Goal: Task Accomplishment & Management: Manage account settings

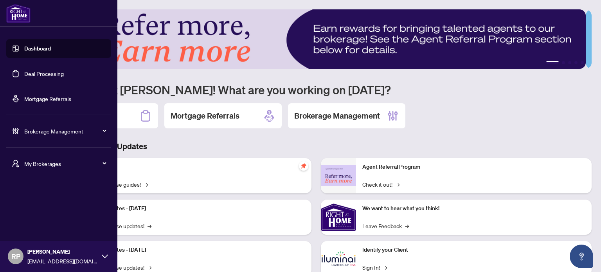
click at [45, 70] on link "Deal Processing" at bounding box center [44, 73] width 40 height 7
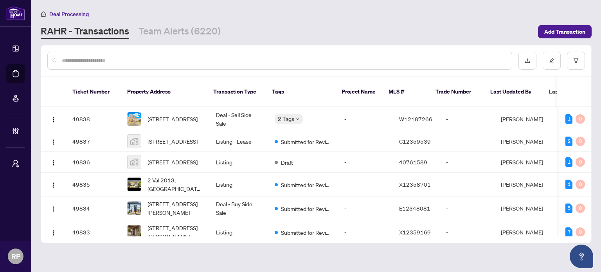
click at [334, 61] on input "text" at bounding box center [284, 60] width 444 height 9
paste input "*******"
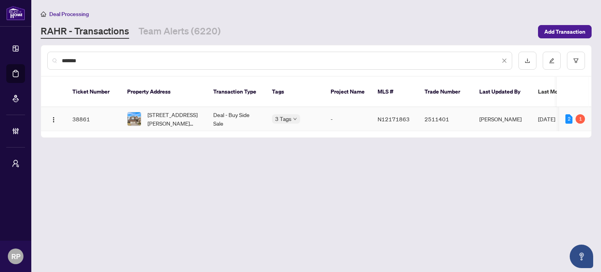
type input "*******"
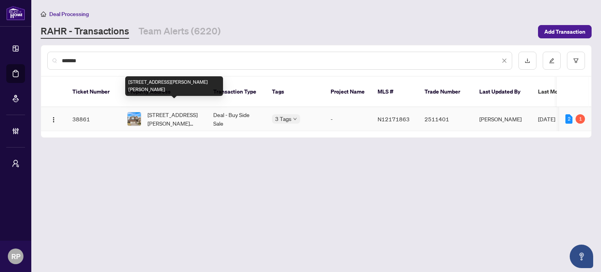
click at [193, 110] on span "[STREET_ADDRESS][PERSON_NAME][PERSON_NAME]" at bounding box center [173, 118] width 53 height 17
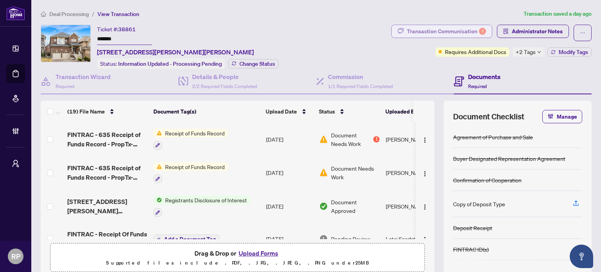
click at [469, 31] on div "Transaction Communication 1" at bounding box center [446, 31] width 79 height 13
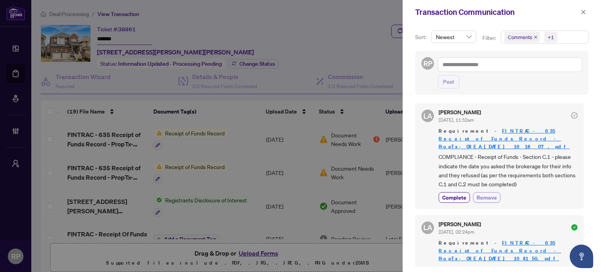
click at [494, 193] on span "Remove" at bounding box center [486, 197] width 20 height 8
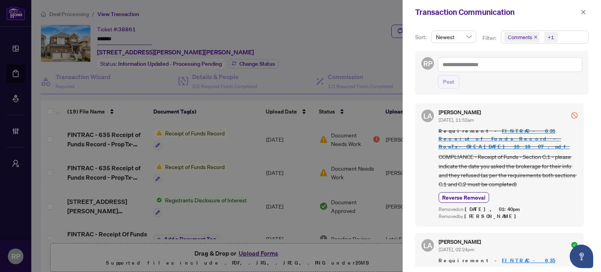
click at [374, 26] on div at bounding box center [300, 136] width 601 height 272
click at [582, 14] on icon "close" at bounding box center [582, 11] width 5 height 5
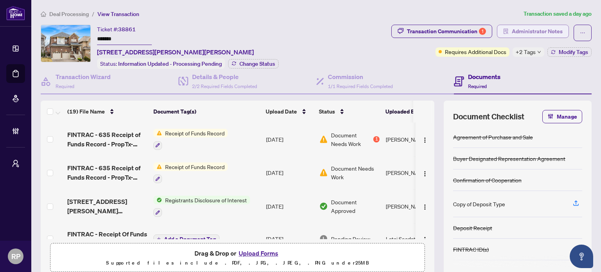
click at [543, 31] on span "Administrator Notes" at bounding box center [537, 31] width 51 height 13
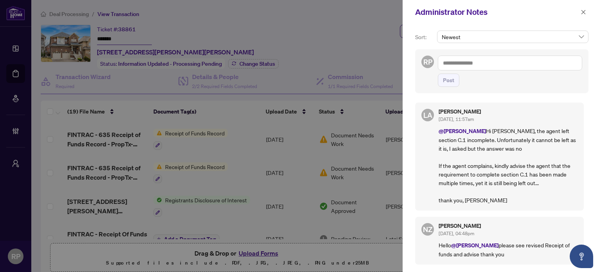
click at [484, 65] on textarea at bounding box center [510, 63] width 144 height 15
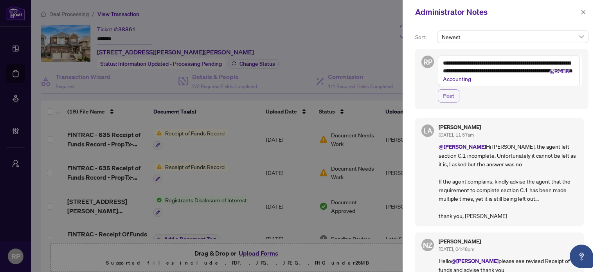
type textarea "**********"
click at [447, 98] on span "Post" at bounding box center [448, 96] width 11 height 13
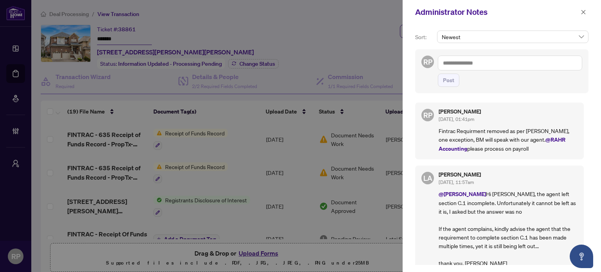
click at [577, 13] on div "Administrator Notes" at bounding box center [496, 12] width 163 height 12
click at [580, 13] on button "button" at bounding box center [583, 11] width 10 height 9
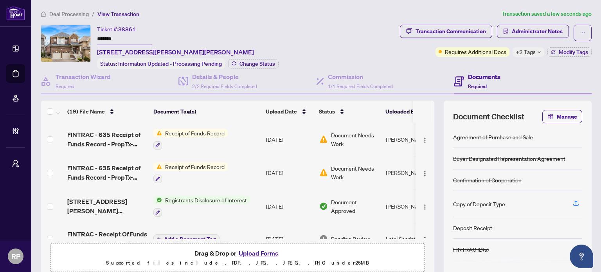
click at [517, 48] on span "+2 Tags" at bounding box center [526, 51] width 20 height 9
click at [486, 65] on div "Transaction Communication Administrator Notes Requires Additional Docs +2 Tags …" at bounding box center [495, 47] width 195 height 44
click at [559, 50] on span "Modify Tags" at bounding box center [573, 51] width 29 height 5
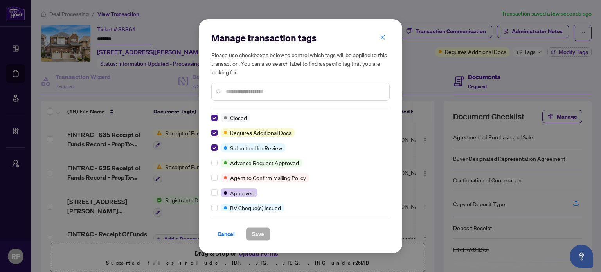
click at [235, 92] on input "text" at bounding box center [304, 91] width 157 height 9
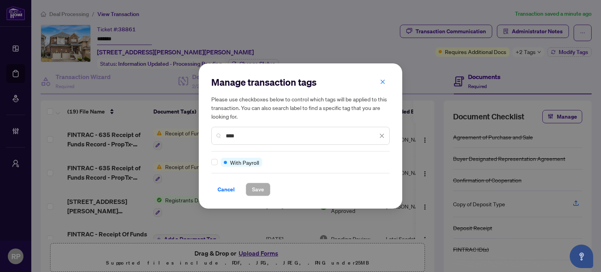
type input "****"
click at [260, 188] on span "Save" at bounding box center [258, 189] width 12 height 13
